Goal: Information Seeking & Learning: Learn about a topic

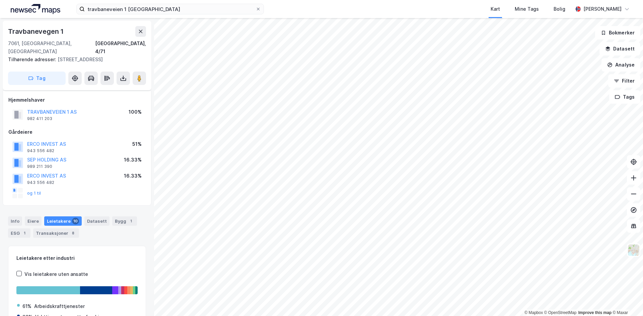
scroll to position [51, 0]
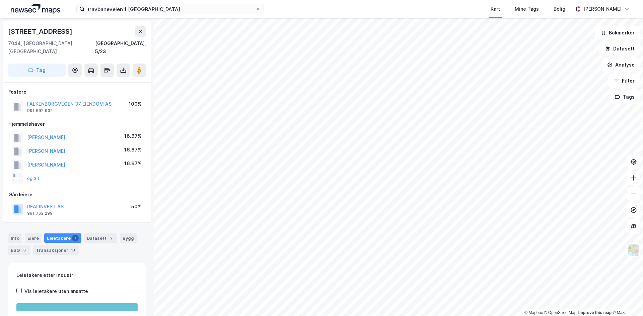
scroll to position [27, 0]
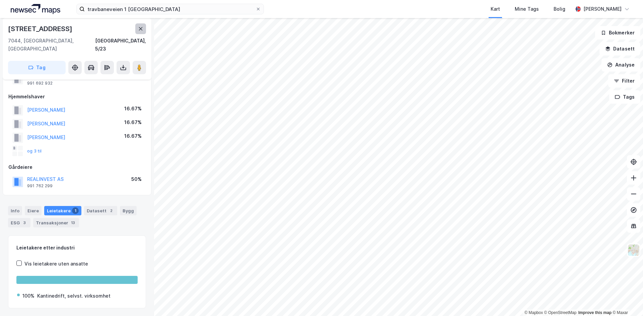
click at [138, 28] on icon at bounding box center [140, 28] width 5 height 5
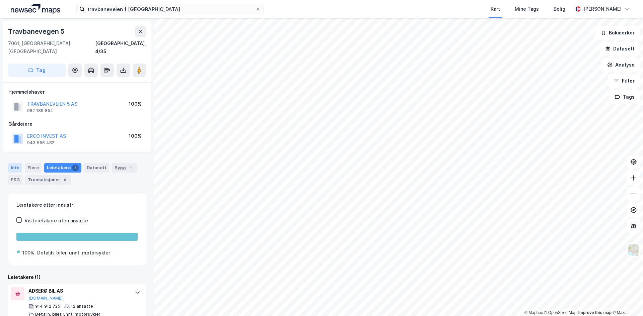
click at [14, 163] on div "Info" at bounding box center [15, 167] width 14 height 9
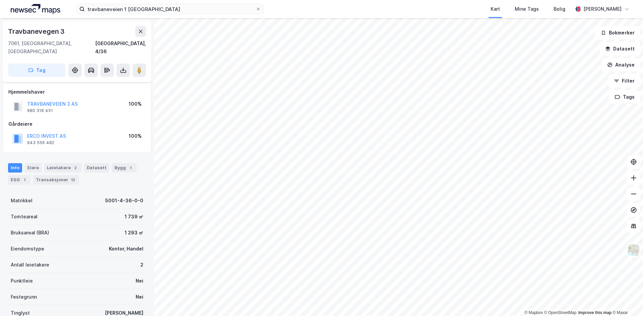
scroll to position [27, 0]
